Goal: Task Accomplishment & Management: Complete application form

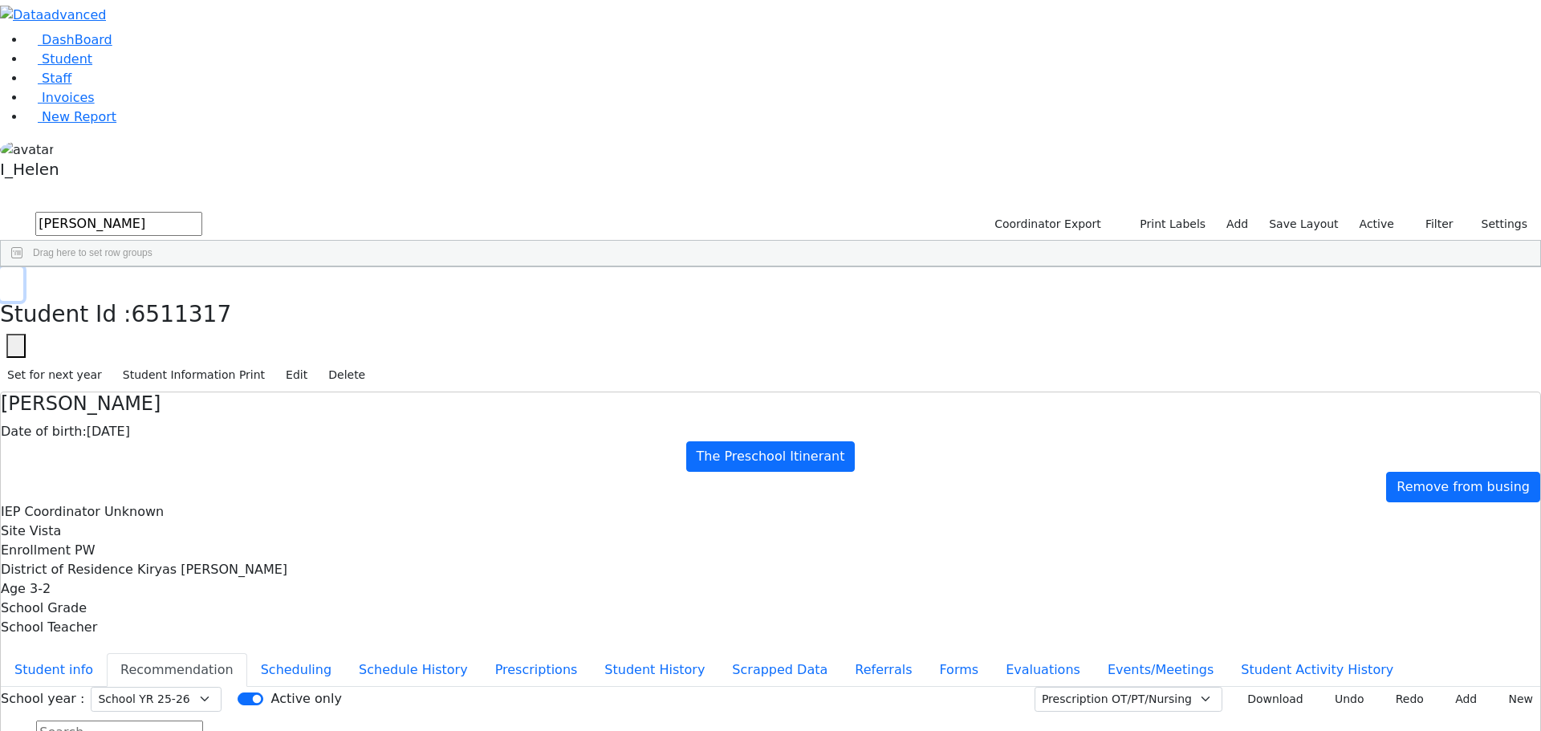
click at [23, 267] on button "button" at bounding box center [11, 284] width 23 height 34
drag, startPoint x: 302, startPoint y: 59, endPoint x: 206, endPoint y: 67, distance: 96.6
click at [202, 209] on form "[PERSON_NAME]" at bounding box center [101, 224] width 202 height 30
type input "[PERSON_NAME]"
click at [1440, 212] on button "Filter" at bounding box center [1432, 224] width 56 height 25
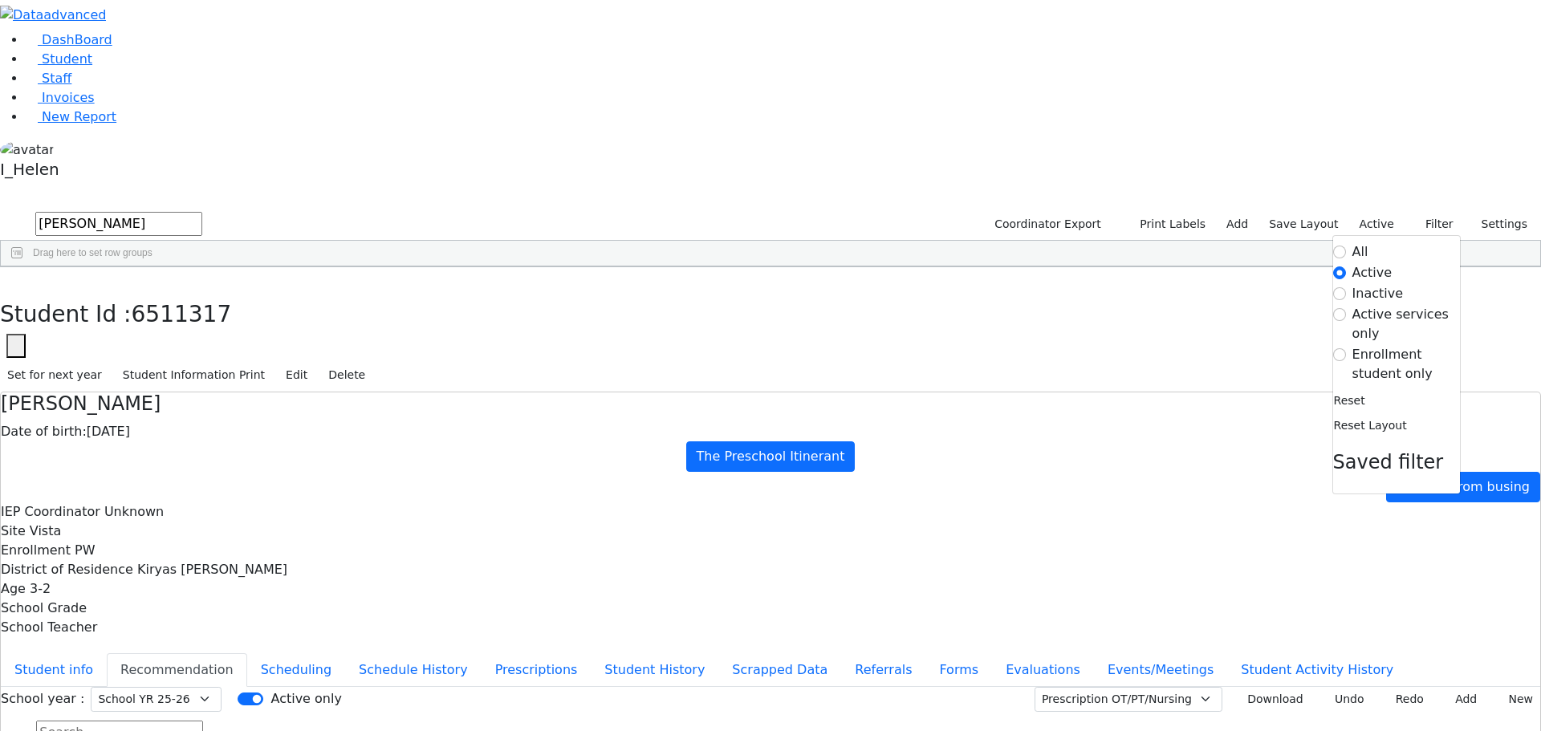
click at [1387, 345] on label "Enrollment student only" at bounding box center [1406, 364] width 108 height 39
click at [1346, 348] on input "Enrollment student only" at bounding box center [1339, 354] width 13 height 13
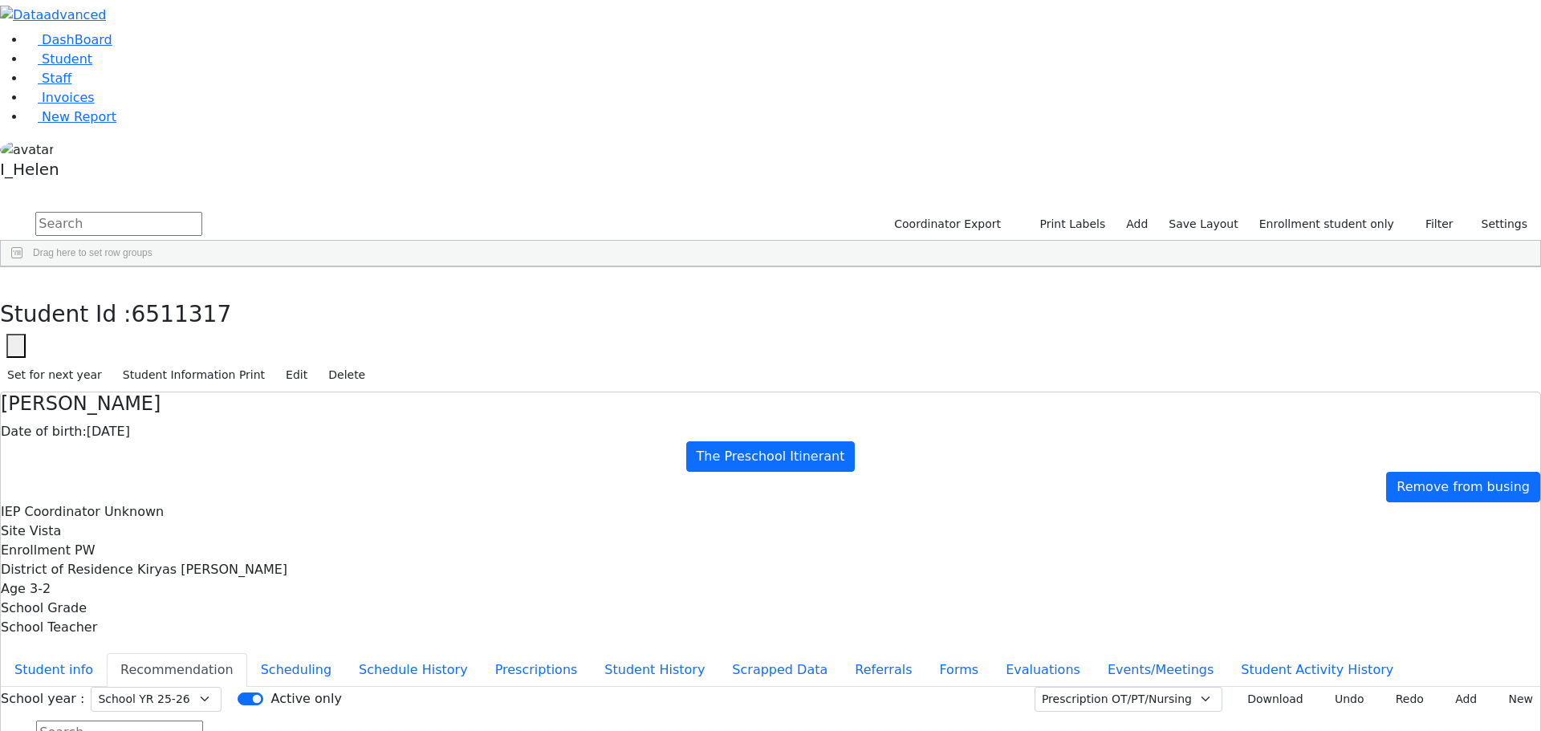
click at [185, 383] on div "[PERSON_NAME]" at bounding box center [138, 394] width 95 height 22
click at [107, 653] on button "Student info" at bounding box center [54, 670] width 106 height 34
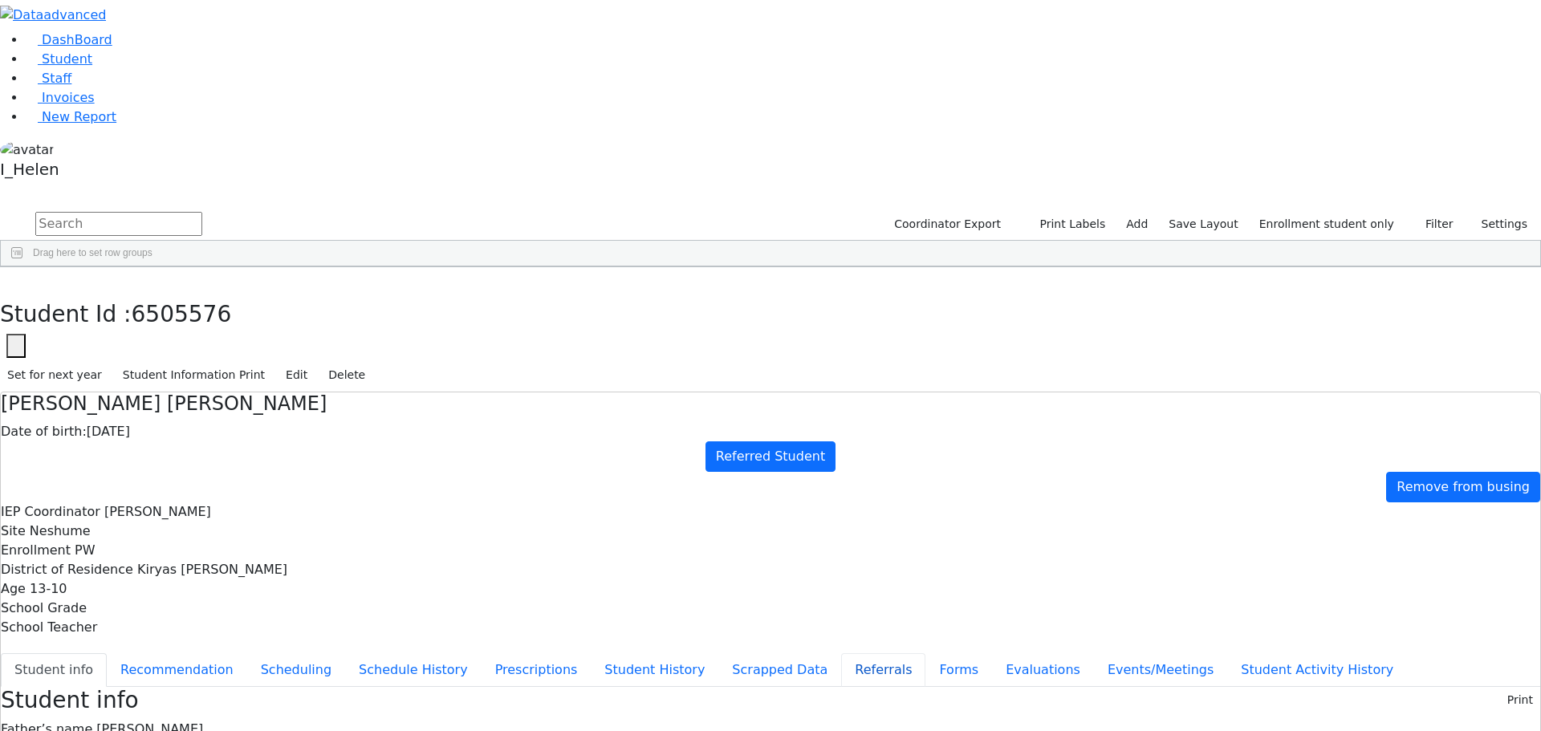
click at [841, 653] on button "Referrals" at bounding box center [883, 670] width 84 height 34
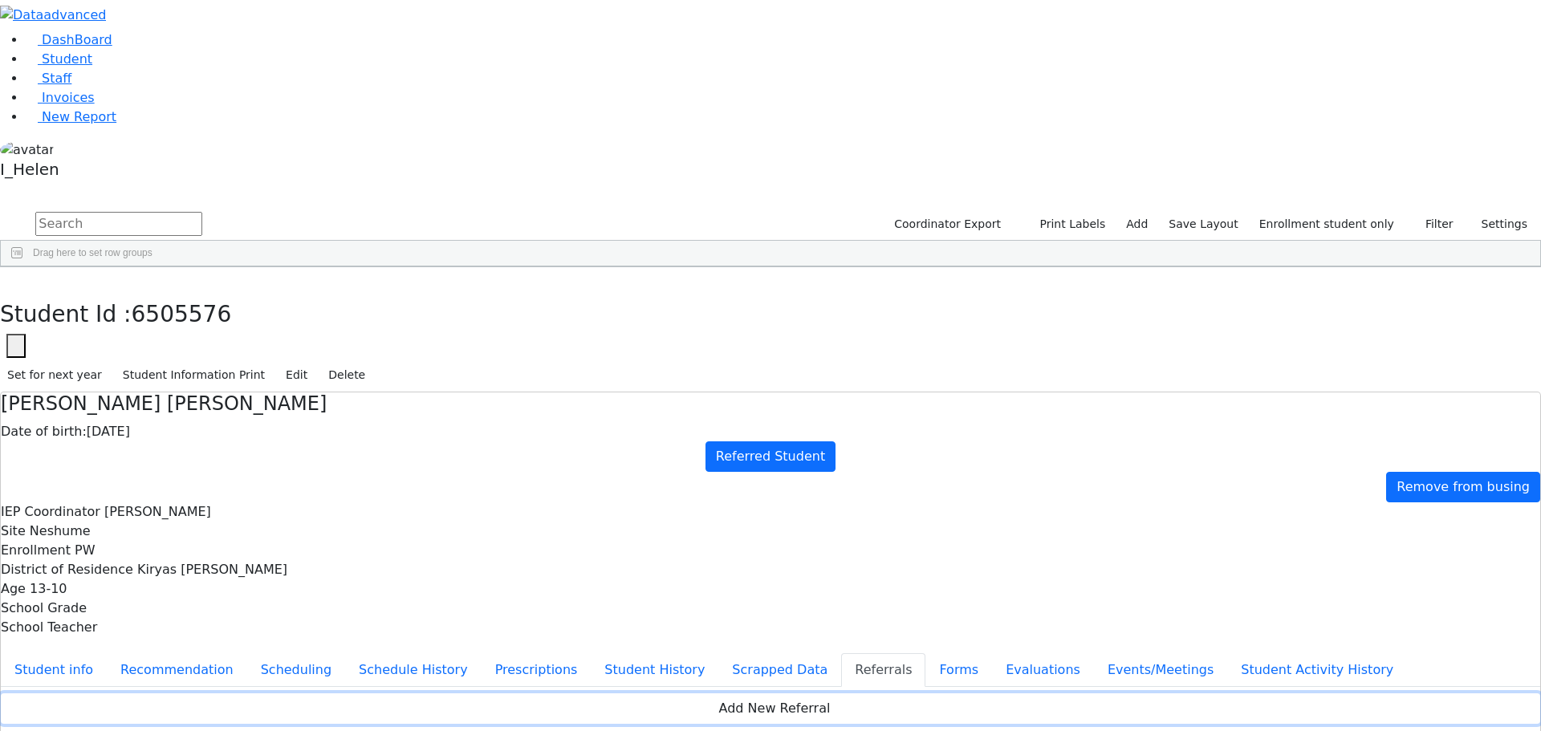
click at [1006, 693] on button "Add New Referral" at bounding box center [770, 708] width 1539 height 30
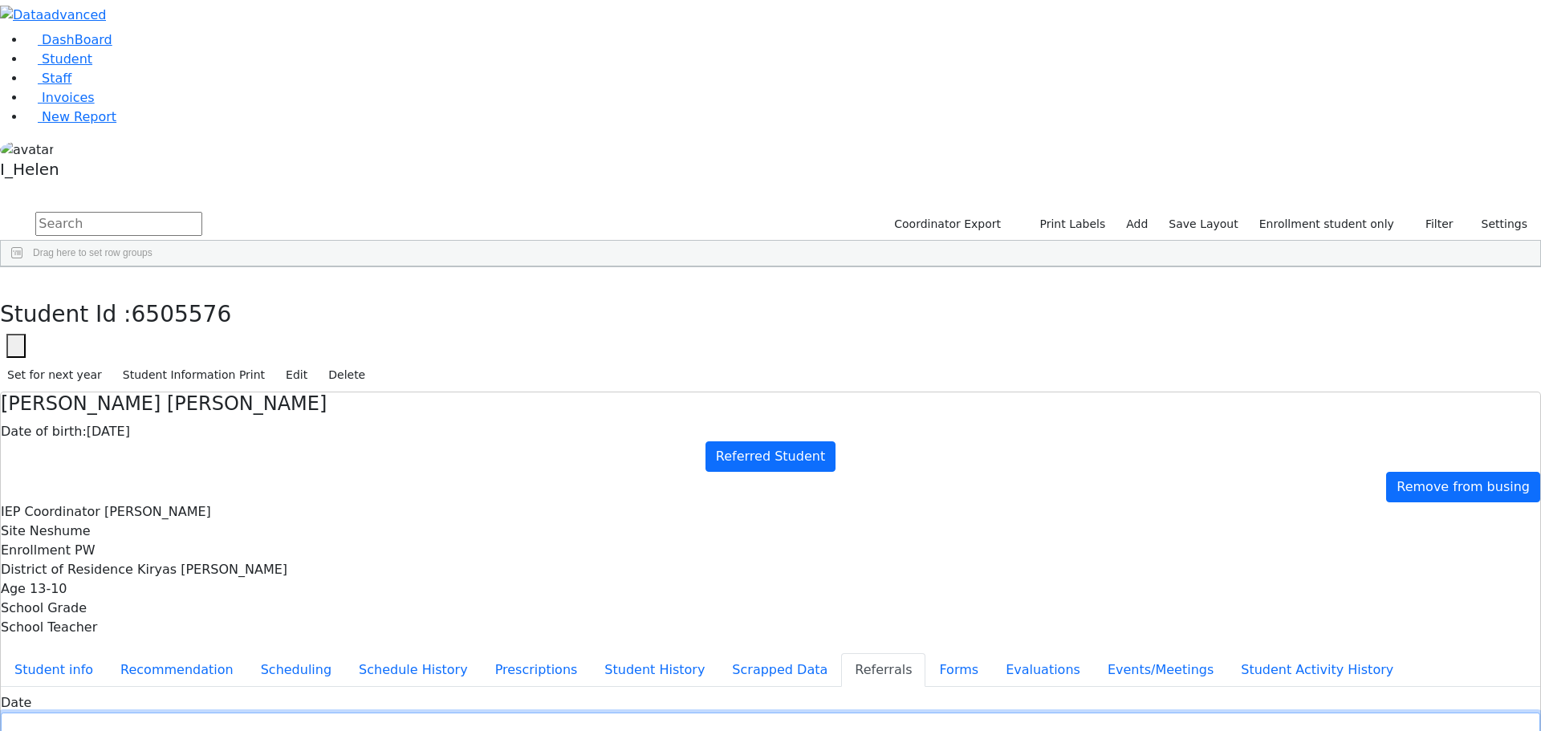
click at [633, 713] on input "text" at bounding box center [770, 725] width 1539 height 25
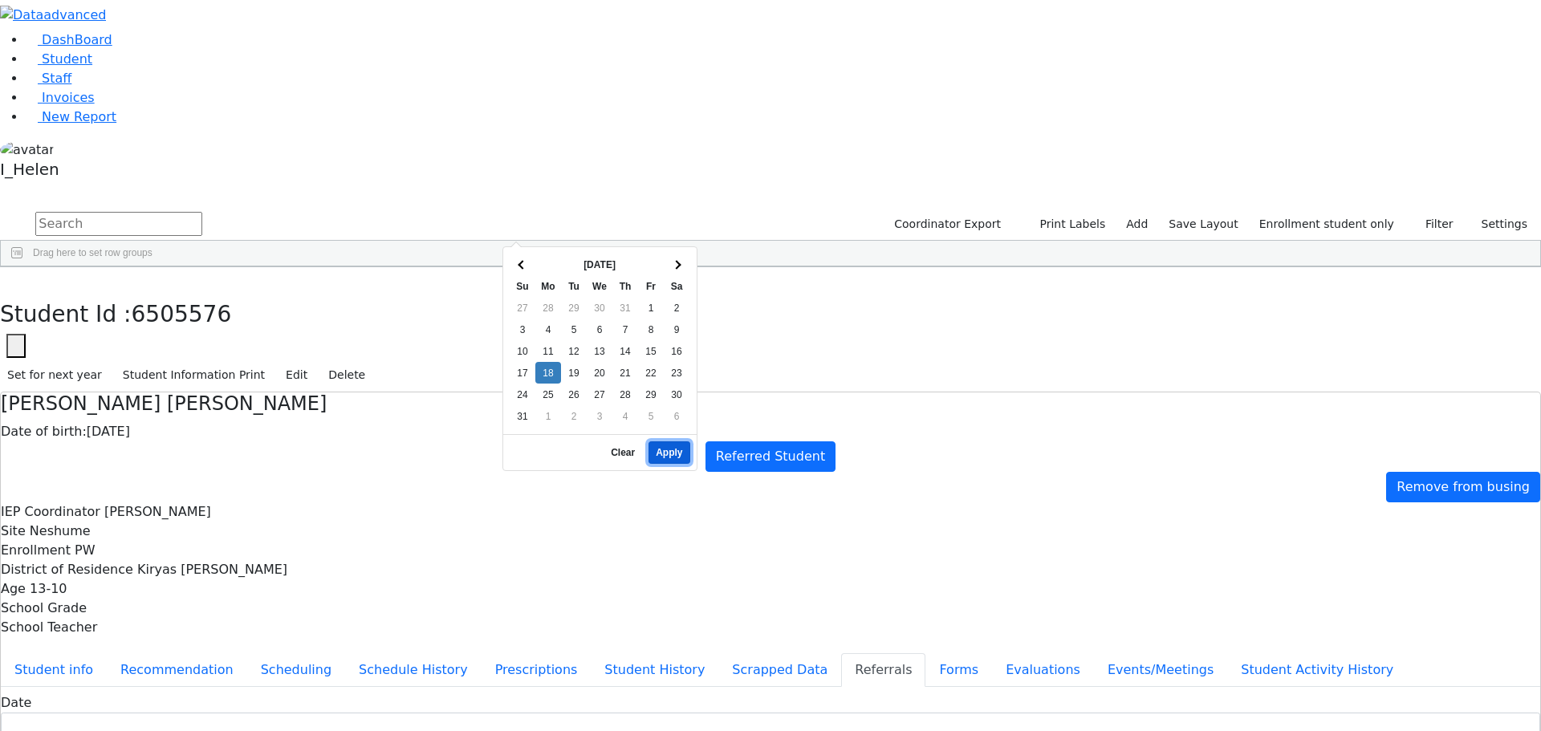
click at [670, 445] on button "Apply" at bounding box center [668, 452] width 41 height 22
type input "[DATE]"
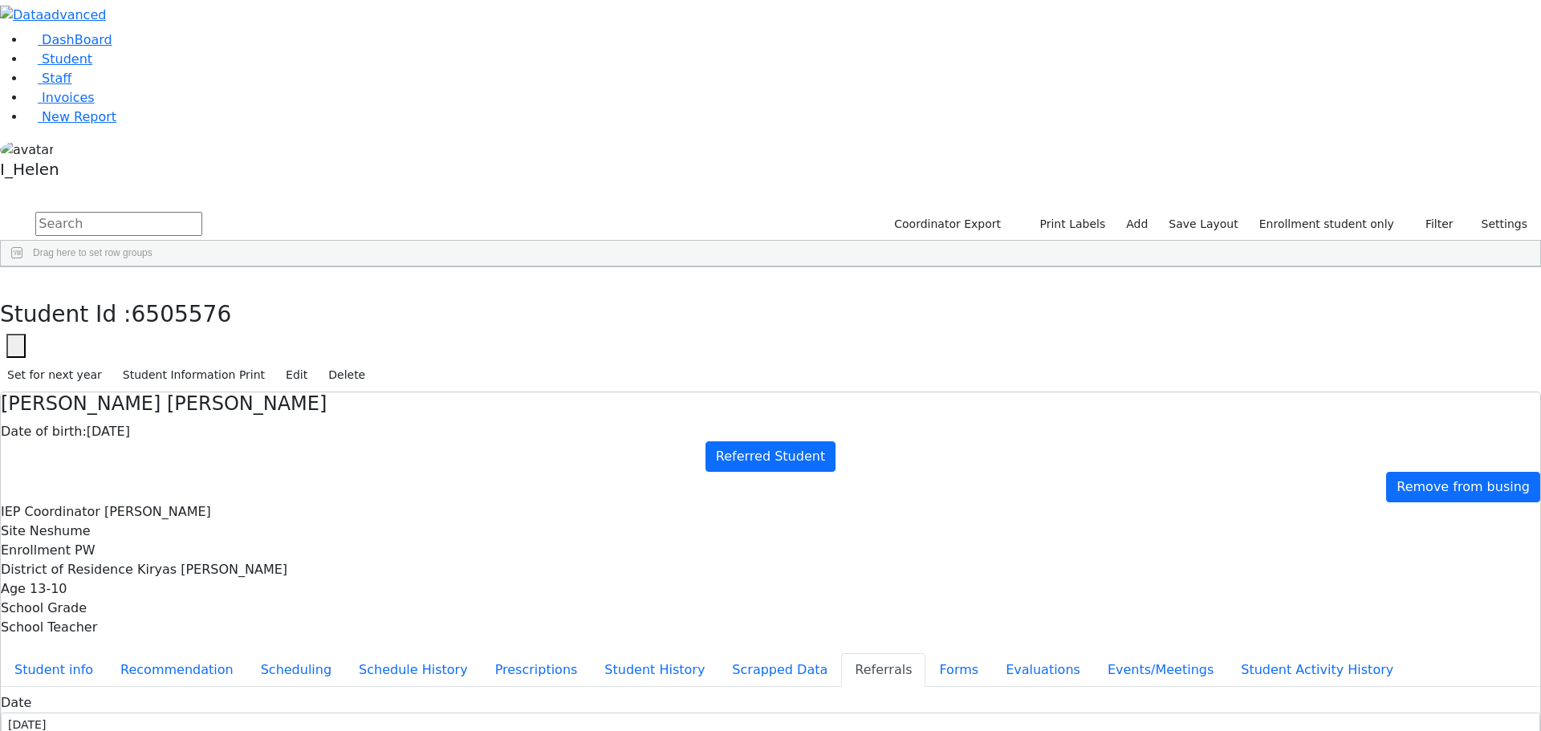
type input "B"
type input "[PERSON_NAME]"
select select "Father"
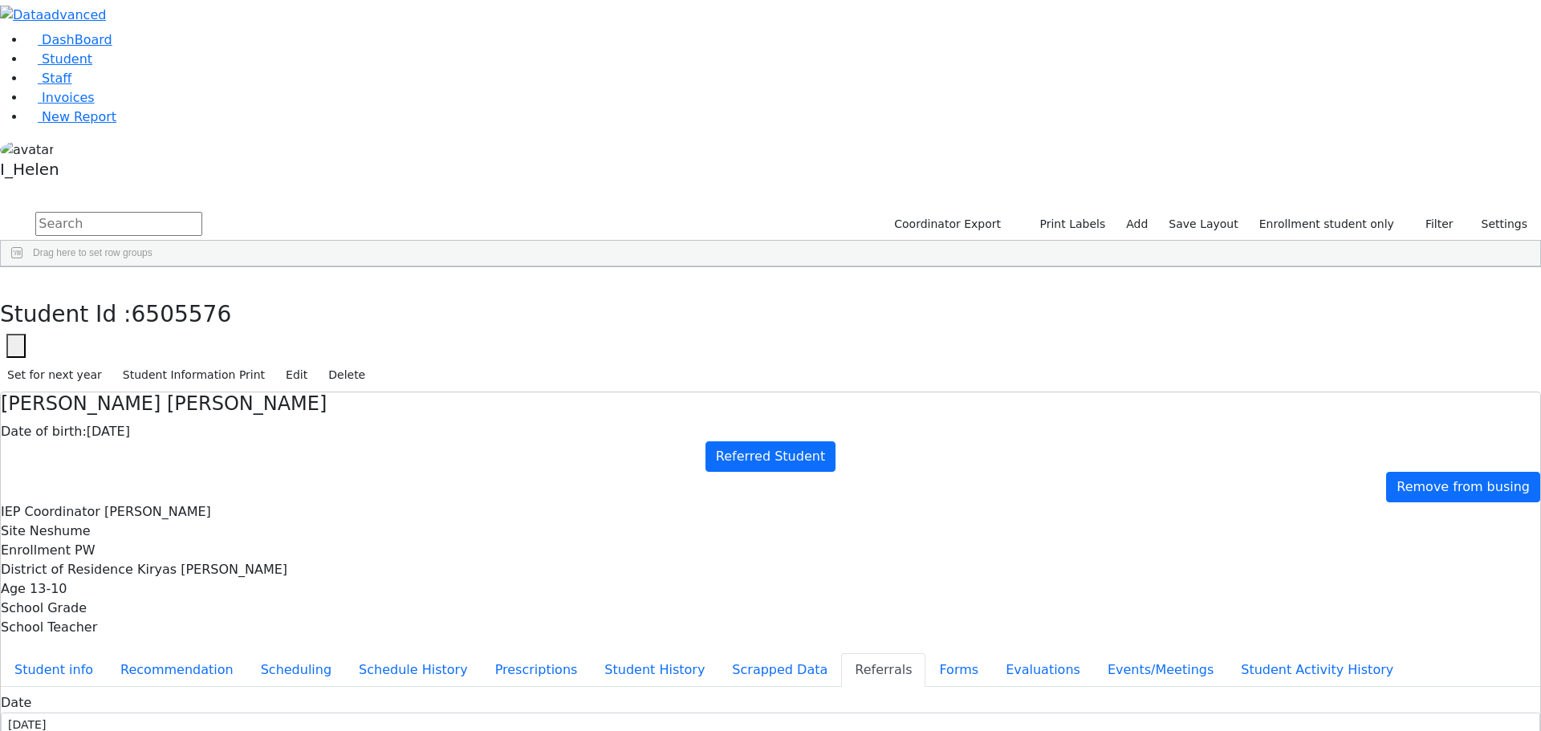
type textarea "[PERSON_NAME] will be attending a private school in [GEOGRAPHIC_DATA]."
type textarea "[PERSON_NAME] has a diagnosis of Downs Syndrome."
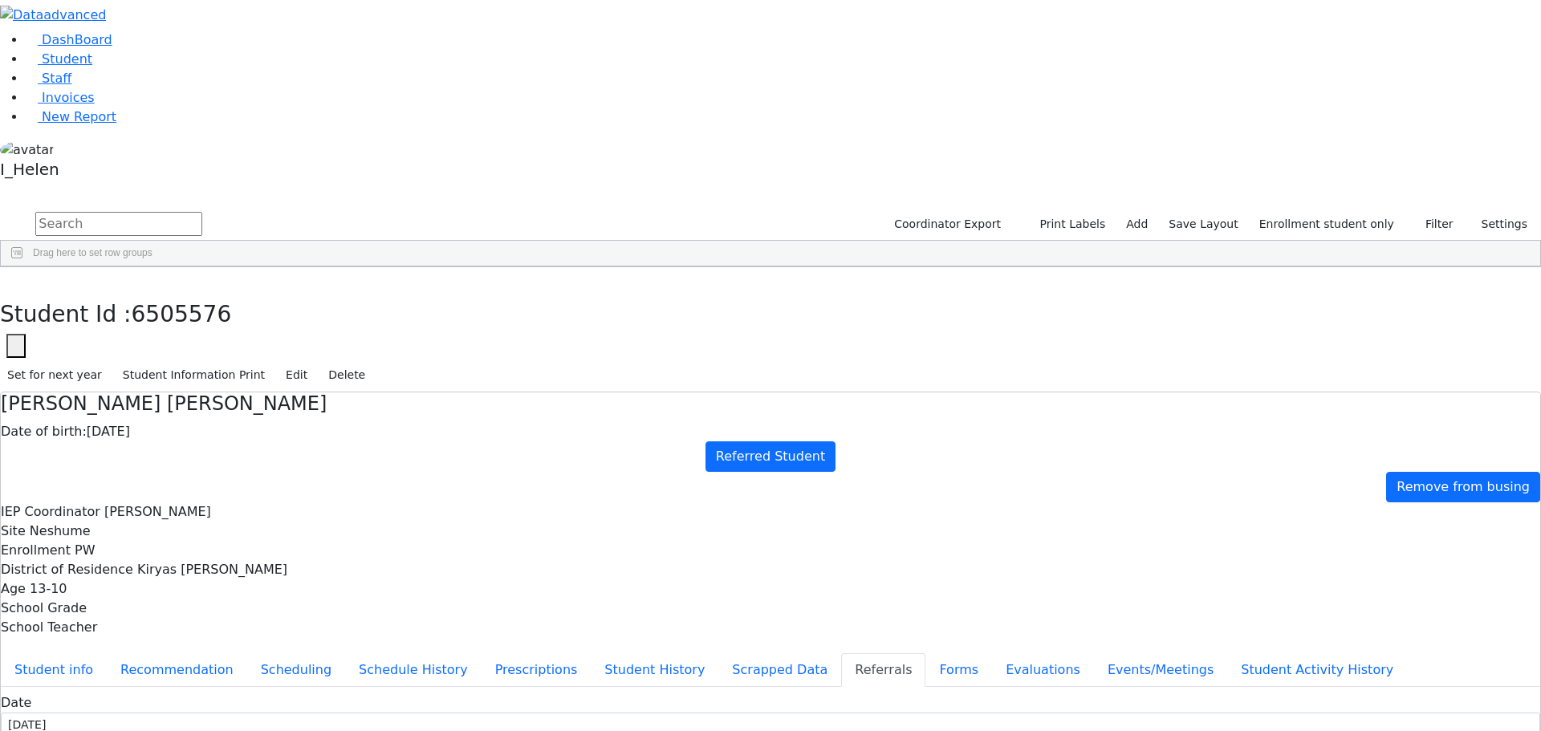
type textarea "[PERSON_NAME] will be attending a private school in [GEOGRAPHIC_DATA]."
checkbox input "true"
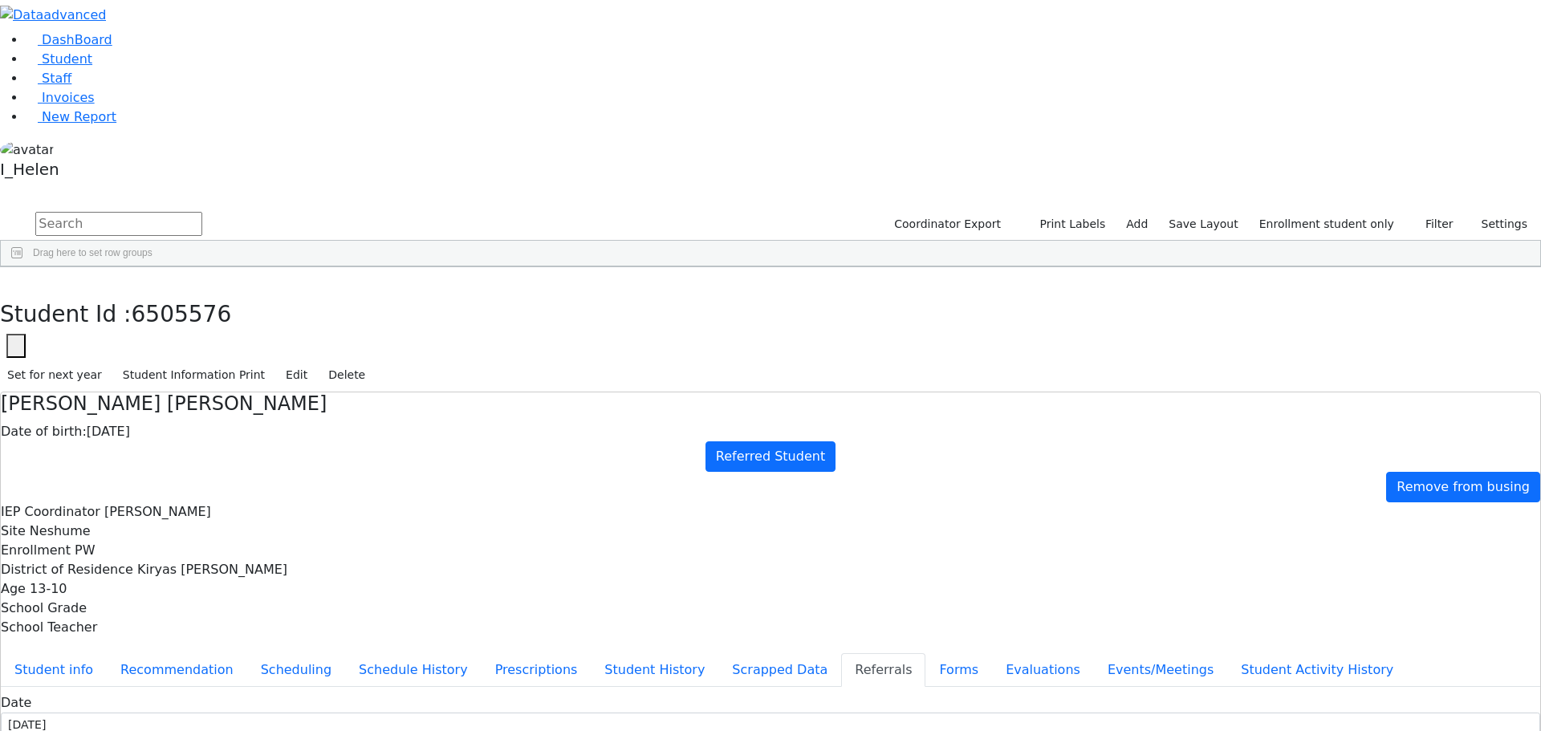
click at [16, 279] on icon "button" at bounding box center [11, 284] width 9 height 10
click at [190, 416] on div "[PERSON_NAME]" at bounding box center [143, 427] width 94 height 22
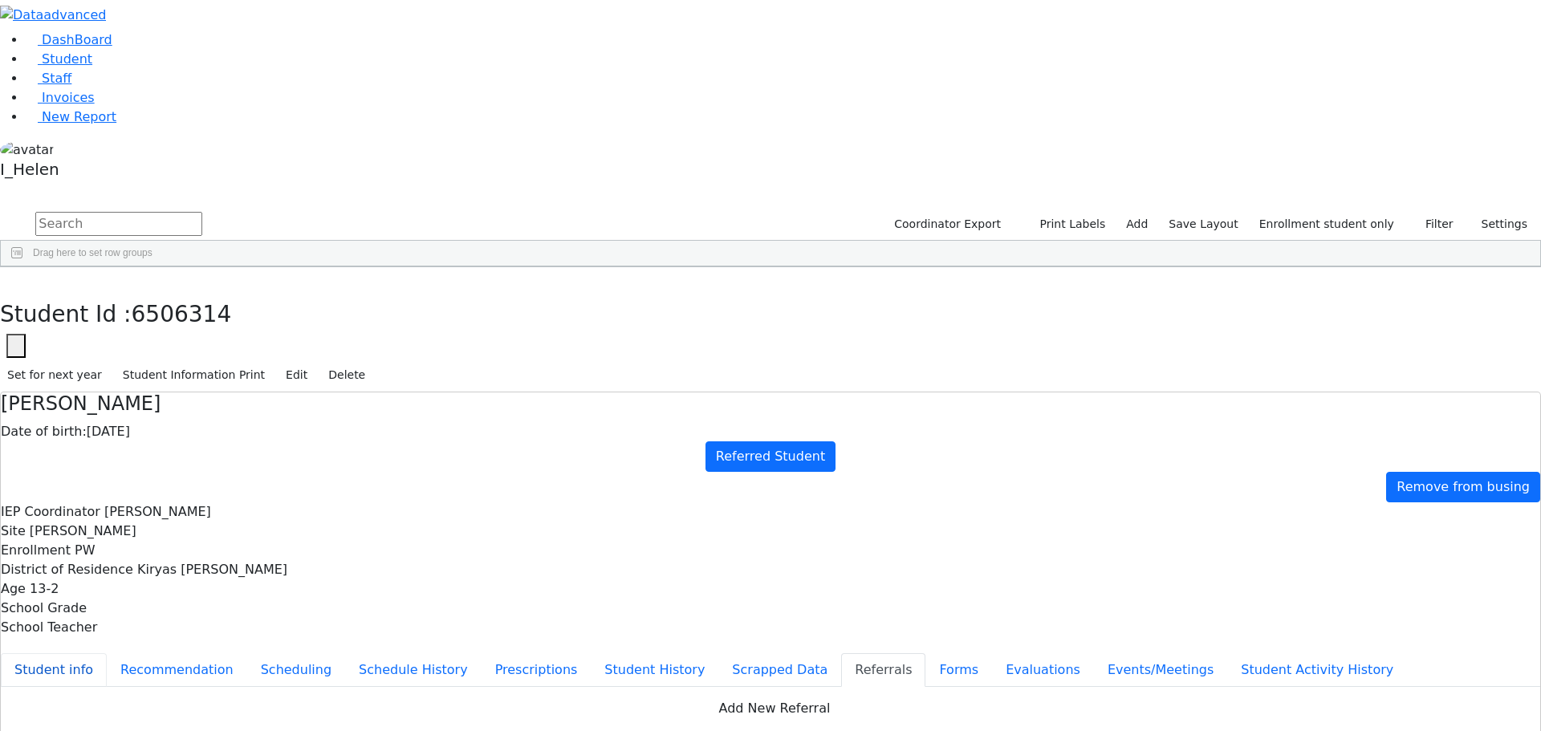
click at [107, 653] on button "Student info" at bounding box center [54, 670] width 106 height 34
click at [841, 653] on button "Referrals" at bounding box center [883, 670] width 84 height 34
drag, startPoint x: 767, startPoint y: 324, endPoint x: 860, endPoint y: 363, distance: 101.0
copy div "Yides will be attending [PERSON_NAME] in [GEOGRAPHIC_DATA] and parents would ar…"
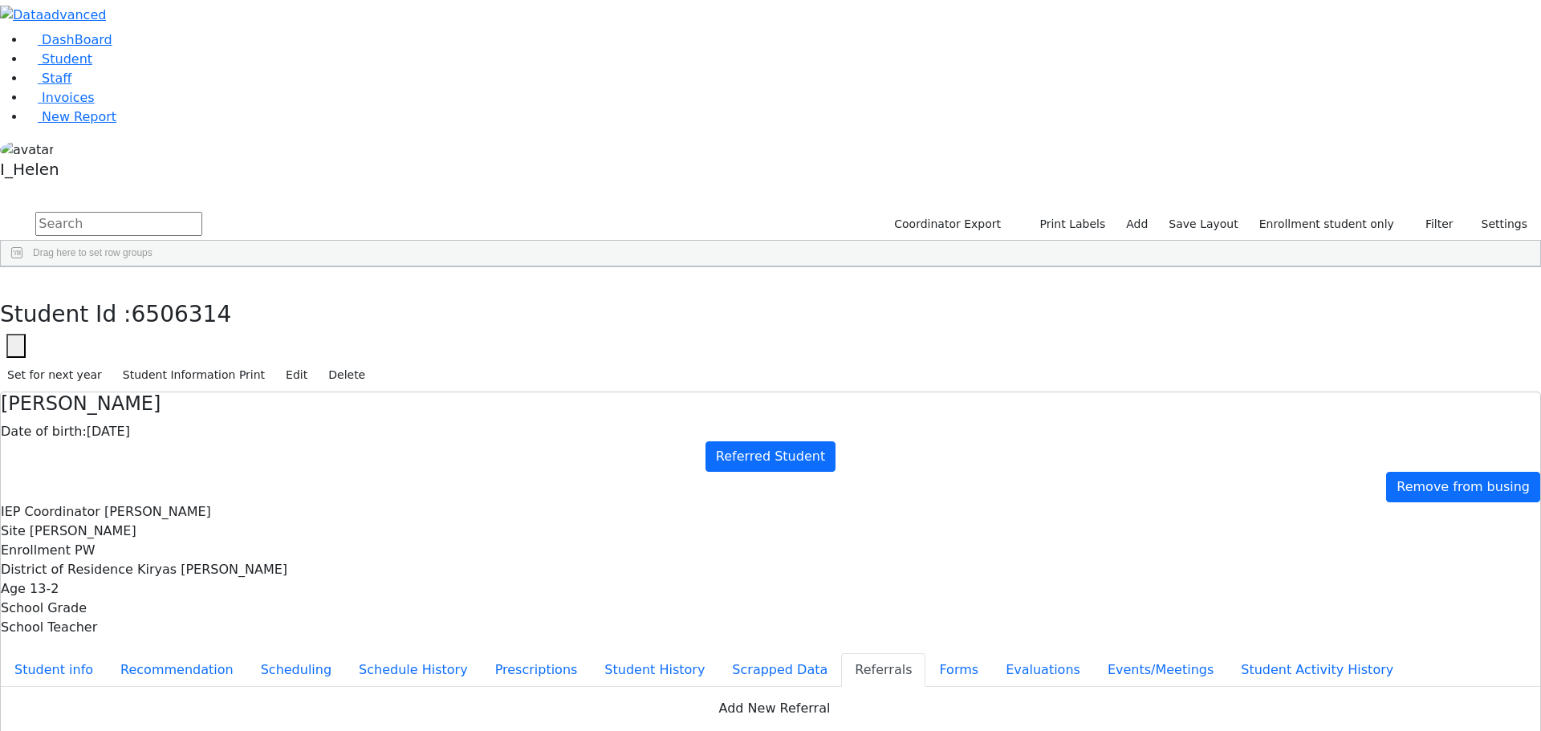
click at [16, 279] on icon "button" at bounding box center [11, 284] width 9 height 10
click at [190, 383] on div "[PERSON_NAME]" at bounding box center [143, 394] width 94 height 22
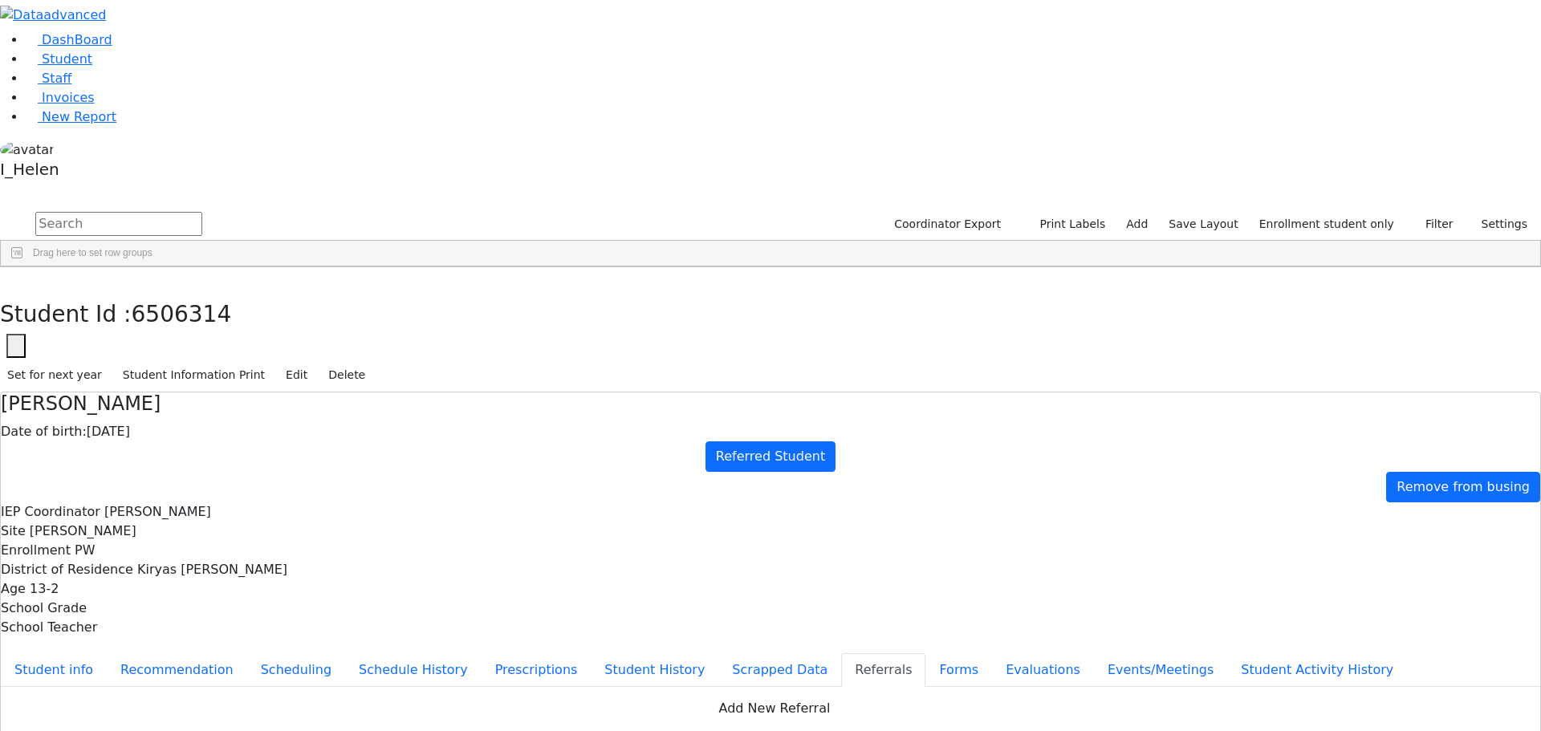
click at [190, 383] on div "[PERSON_NAME]" at bounding box center [143, 394] width 94 height 22
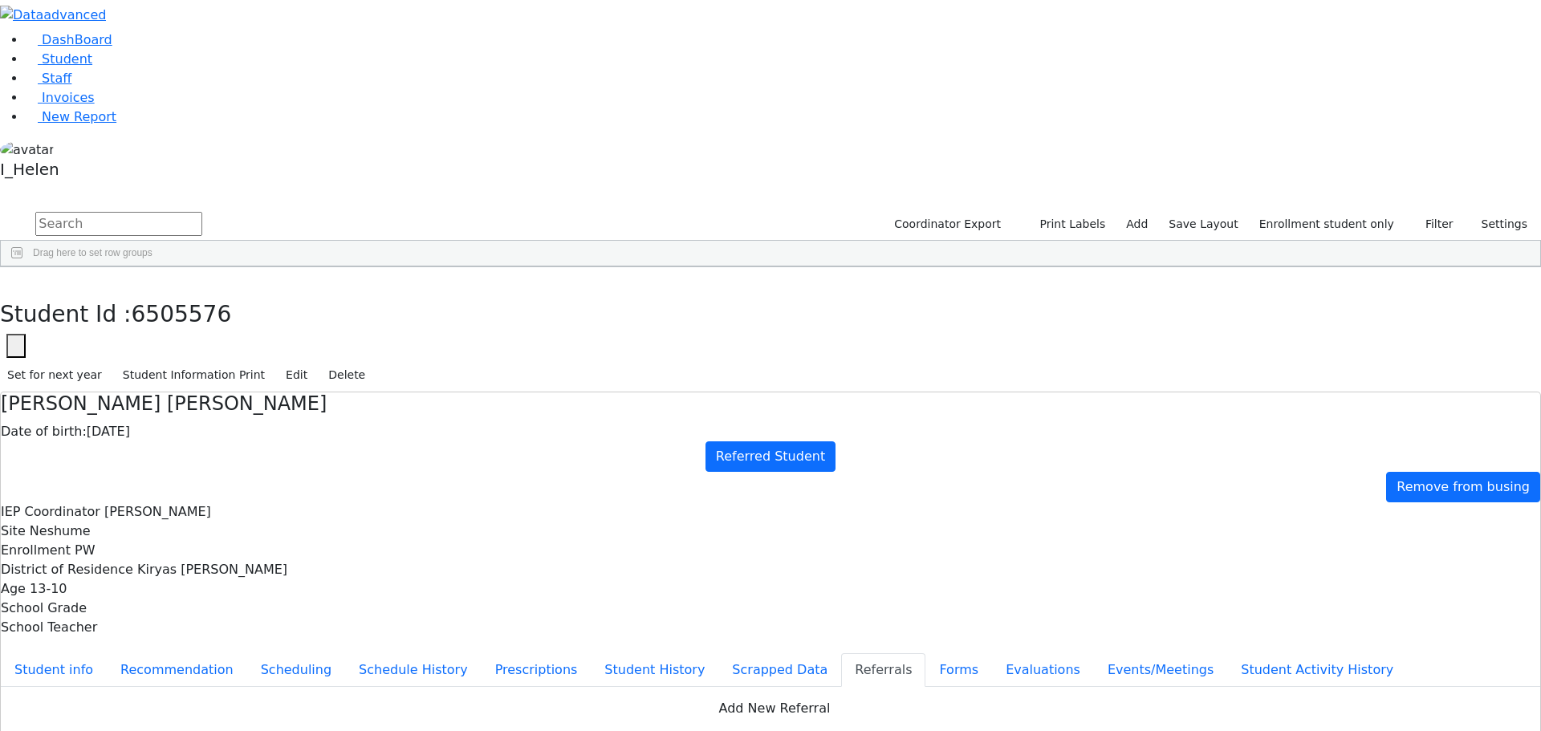
paste textarea "Yides will be attending [PERSON_NAME] in [GEOGRAPHIC_DATA] and parents would ar…"
type textarea "[PERSON_NAME] has a diagnosis of Downs Syndrome. [PERSON_NAME] will be attendin…"
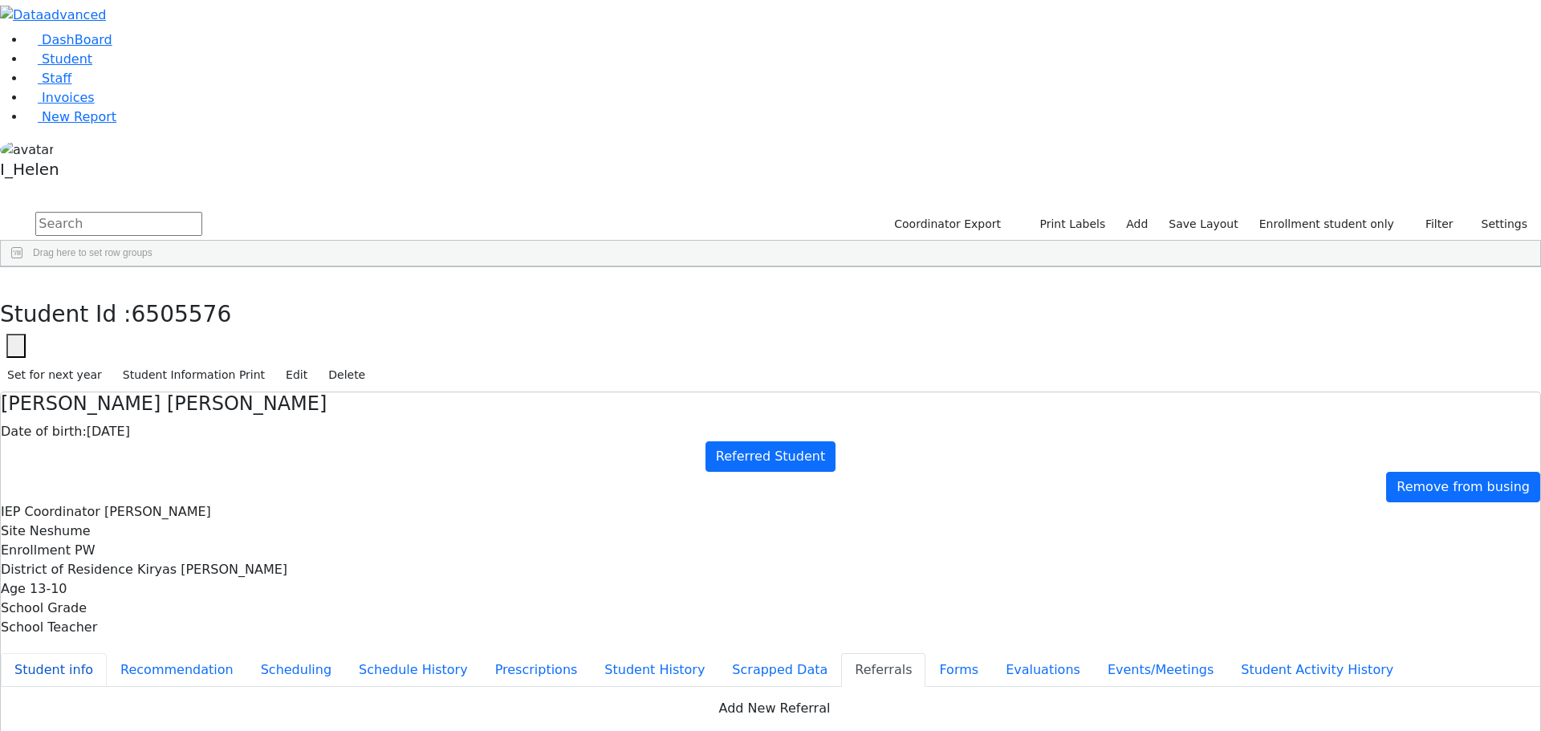
click at [107, 653] on button "Student info" at bounding box center [54, 670] width 106 height 34
click at [23, 267] on button "button" at bounding box center [11, 284] width 23 height 34
click at [190, 540] on div "[PERSON_NAME]" at bounding box center [143, 551] width 94 height 22
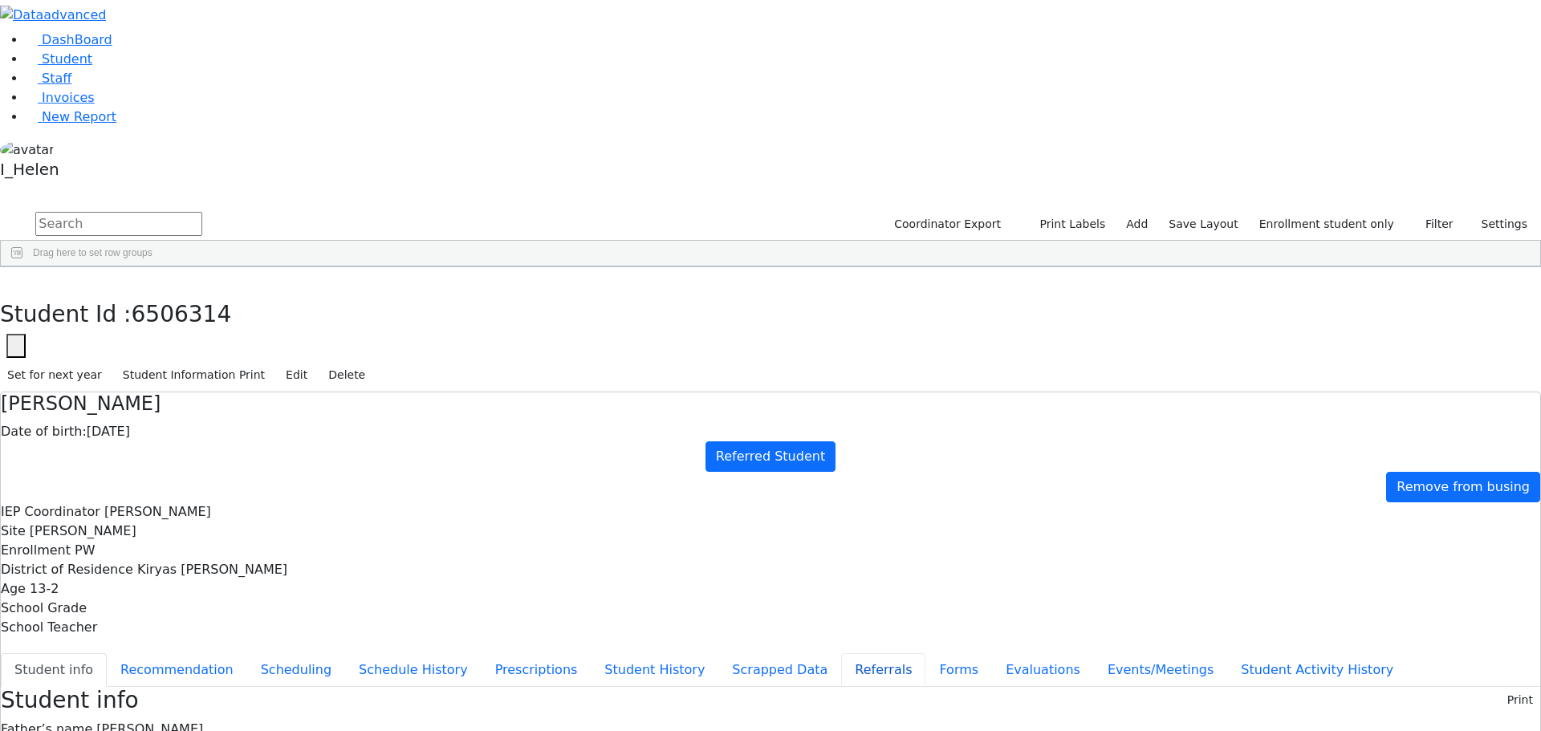
click at [841, 653] on button "Referrals" at bounding box center [883, 670] width 84 height 34
type textarea "Yides has a diagnosis of Down Syndrome. Yides will be attending [PERSON_NAME][G…"
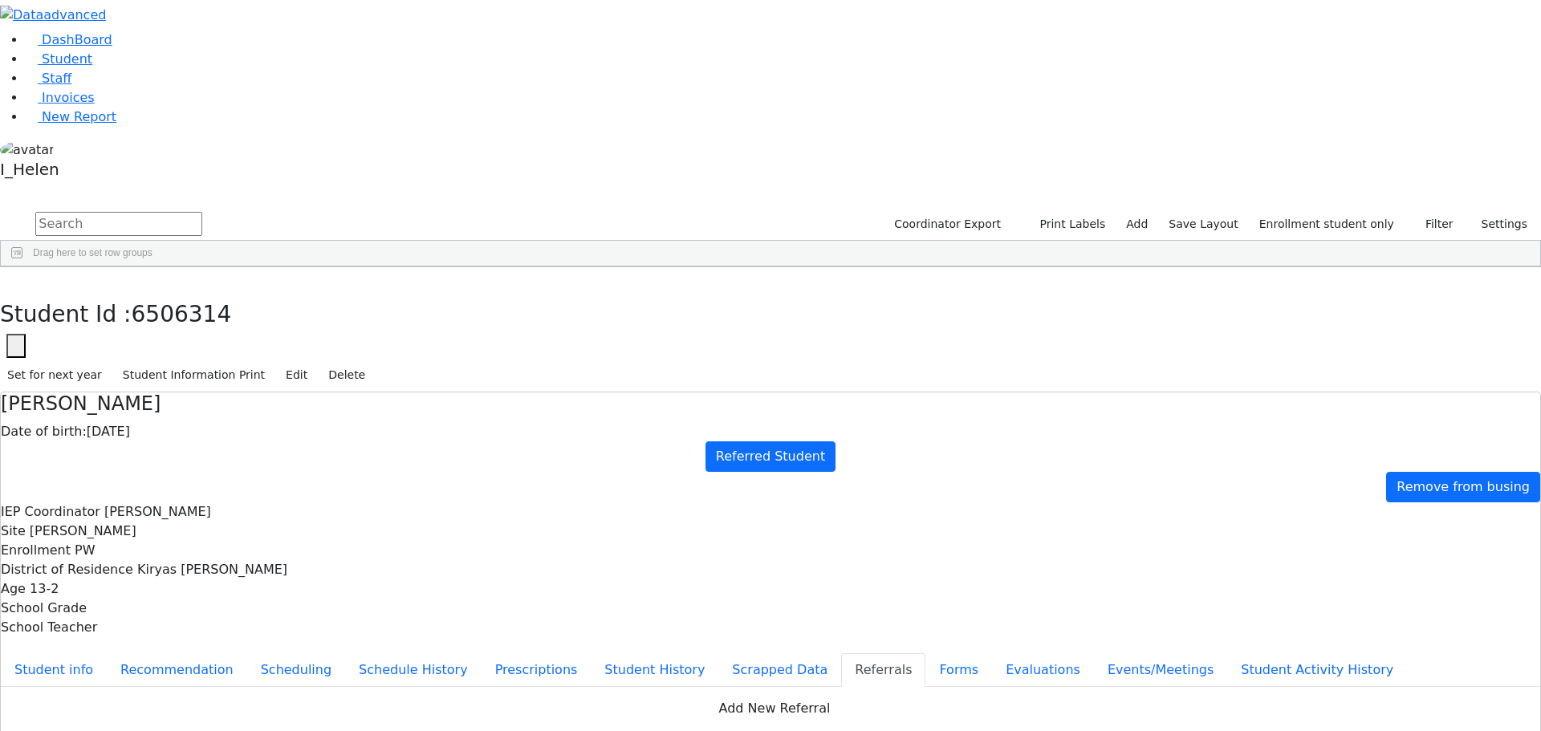
click at [16, 279] on icon "button" at bounding box center [11, 284] width 9 height 10
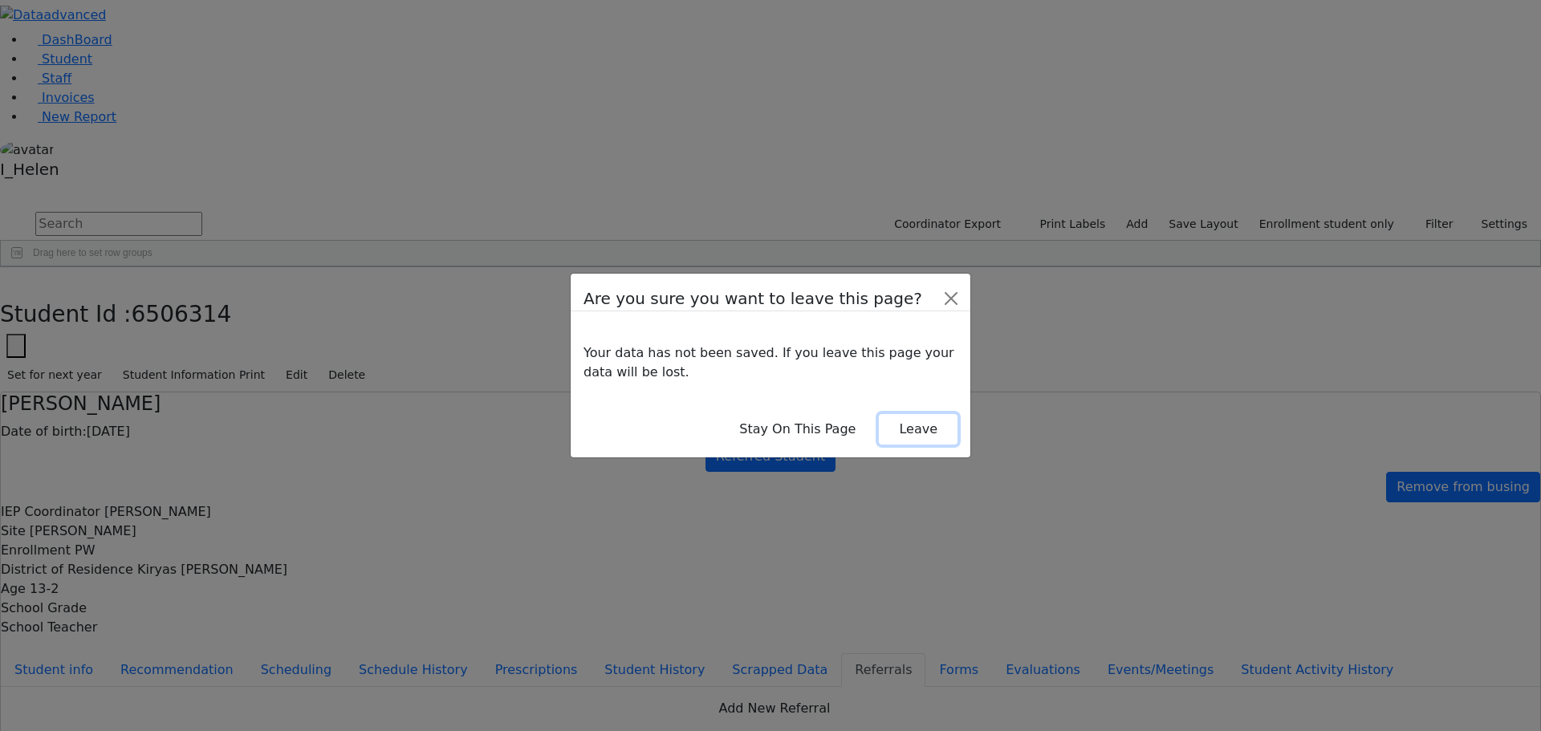
click at [910, 422] on button "Leave" at bounding box center [918, 429] width 79 height 30
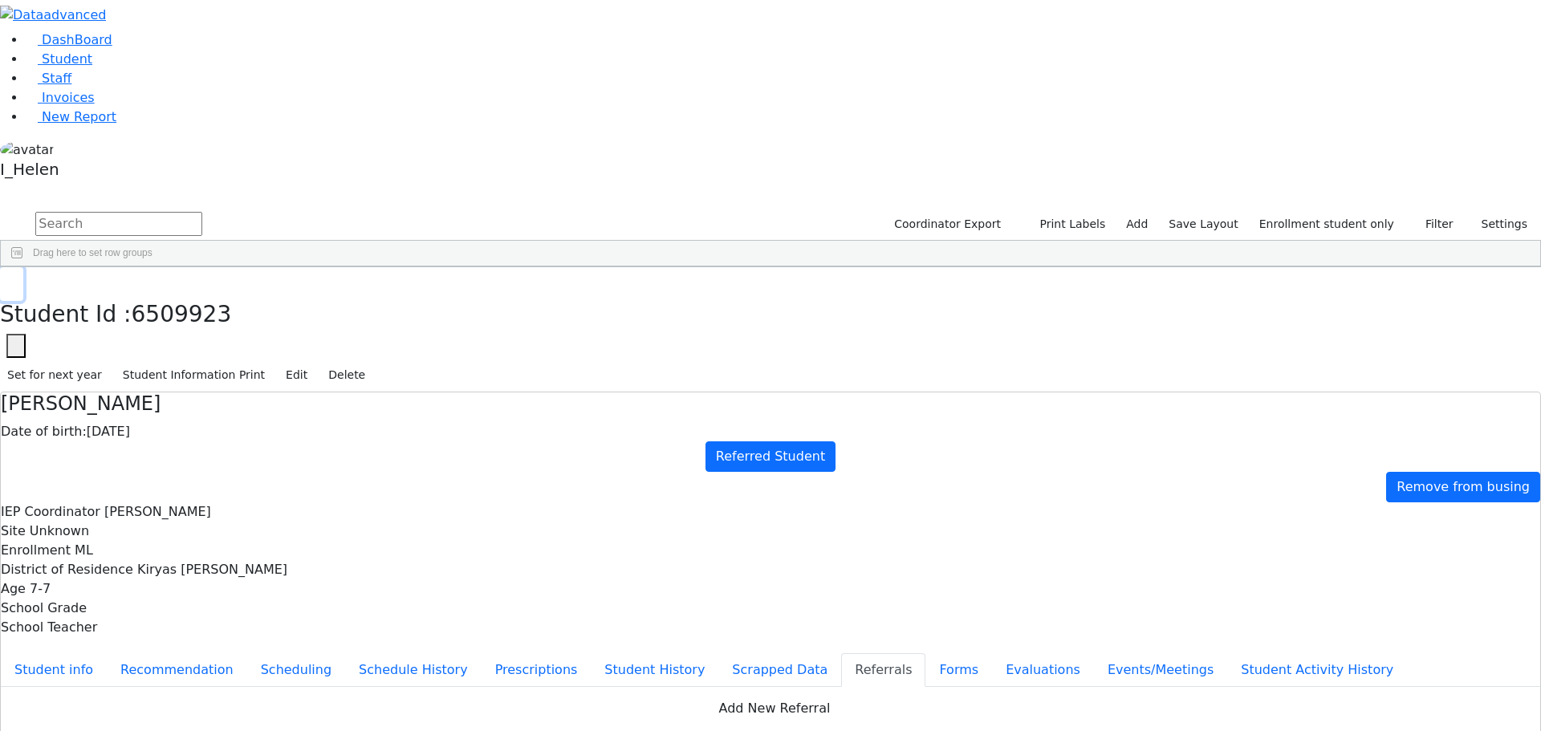
click at [23, 267] on button "button" at bounding box center [11, 284] width 23 height 34
